Goal: Check status: Check status

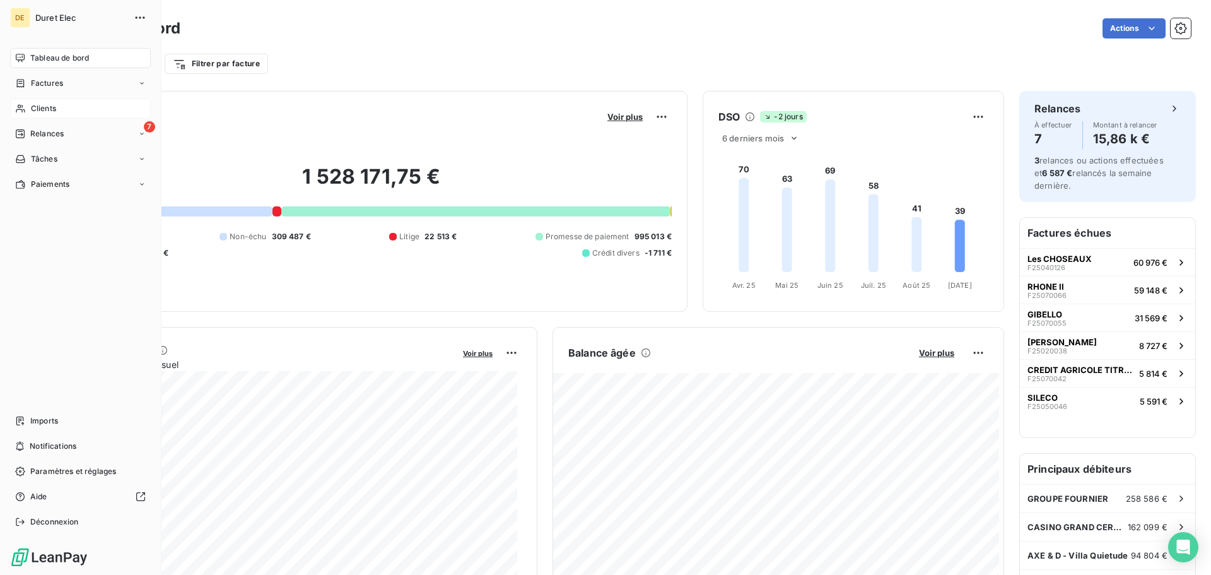
click at [38, 101] on div "Clients" at bounding box center [80, 108] width 141 height 20
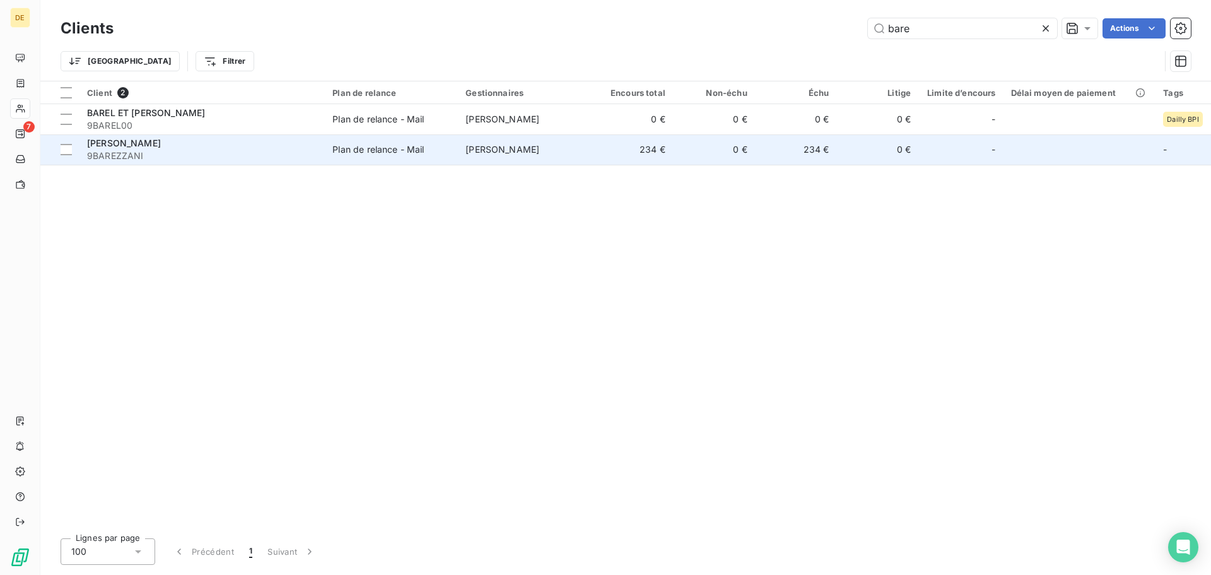
type input "bare"
click at [265, 141] on div "[PERSON_NAME]" at bounding box center [202, 143] width 230 height 13
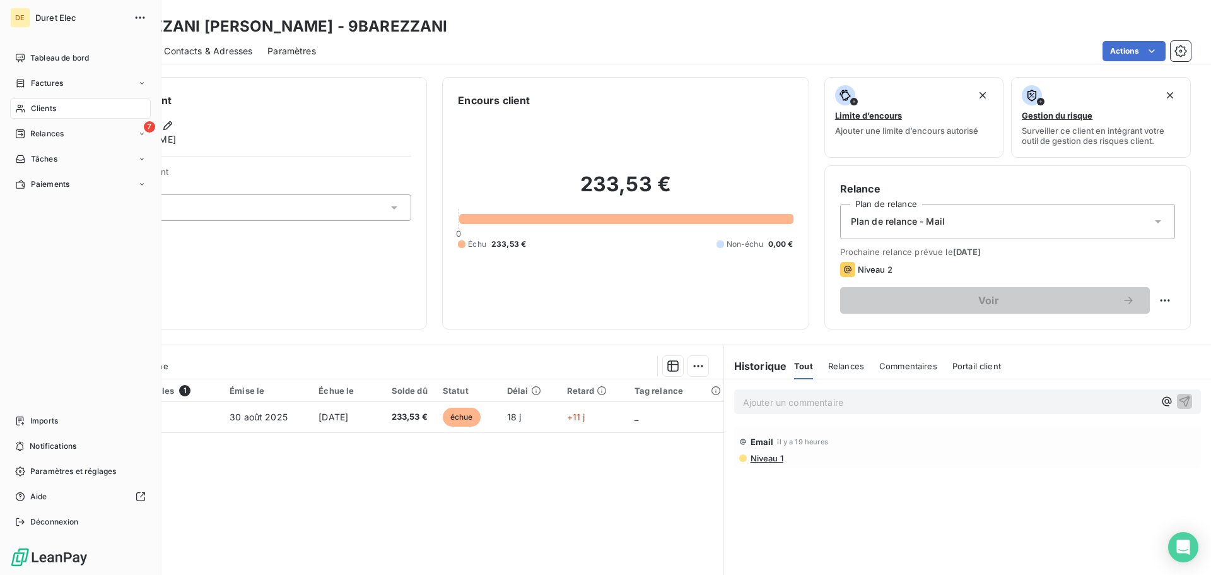
click at [51, 104] on span "Clients" at bounding box center [43, 108] width 25 height 11
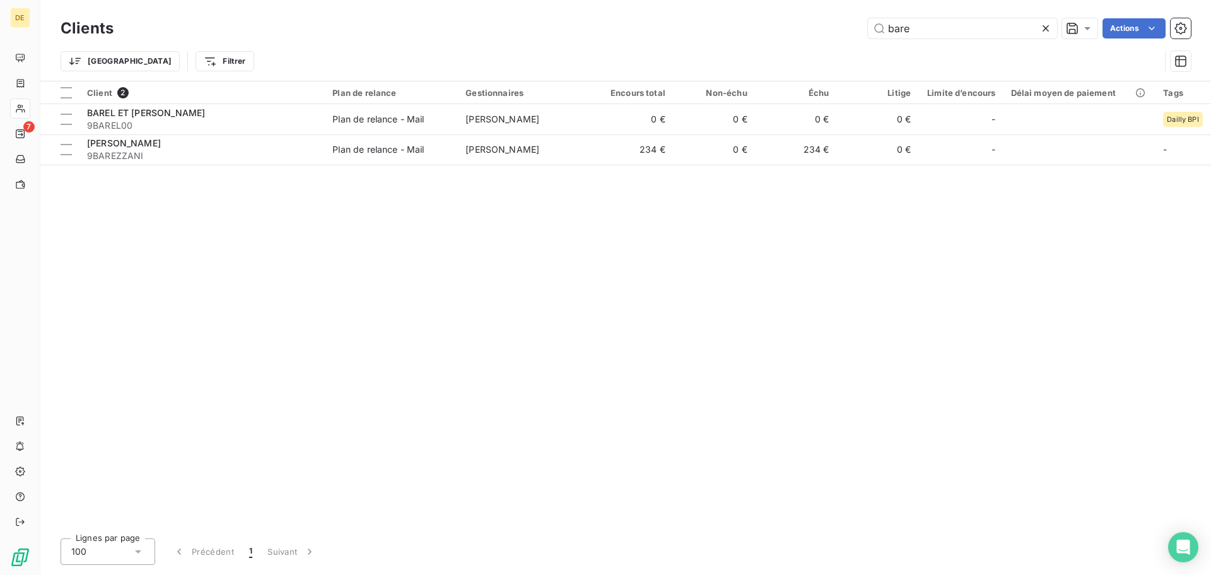
drag, startPoint x: 948, startPoint y: 35, endPoint x: 795, endPoint y: 38, distance: 153.3
click at [795, 38] on div "Clients bare Actions" at bounding box center [626, 28] width 1130 height 26
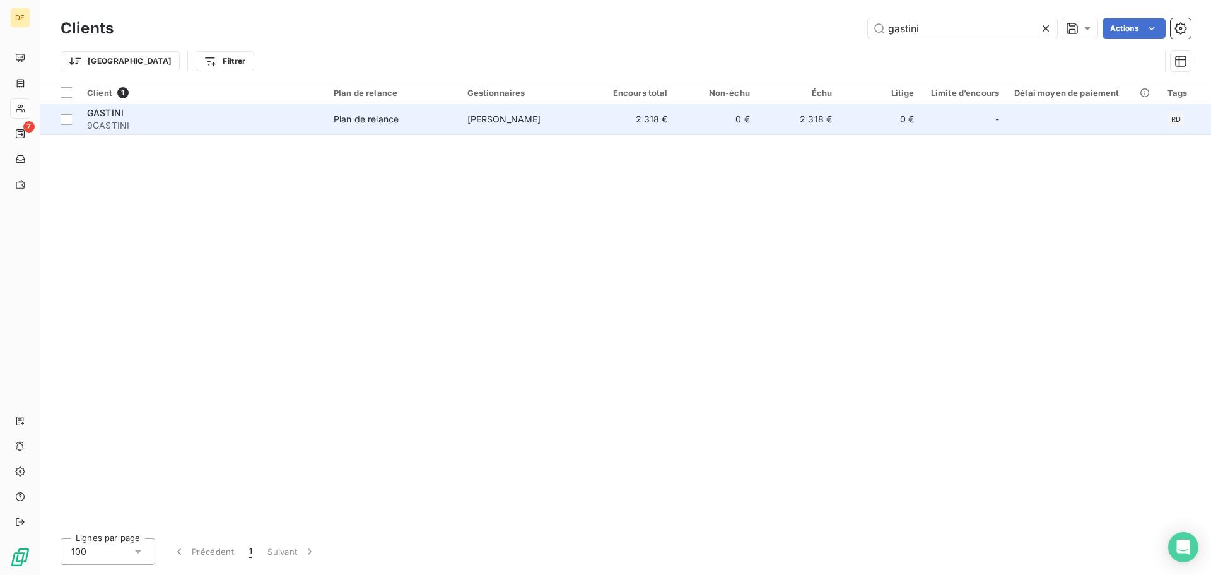
type input "gastini"
click at [628, 108] on td "2 318 €" at bounding box center [634, 119] width 82 height 30
